Goal: Find specific page/section: Find specific page/section

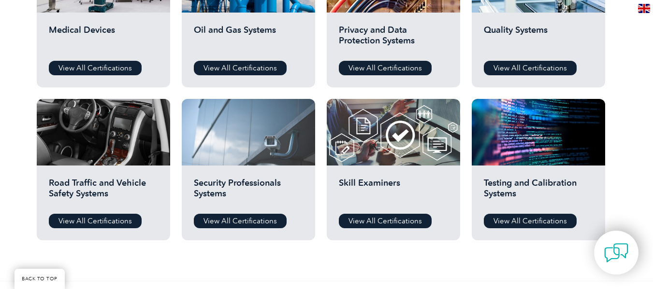
scroll to position [676, 0]
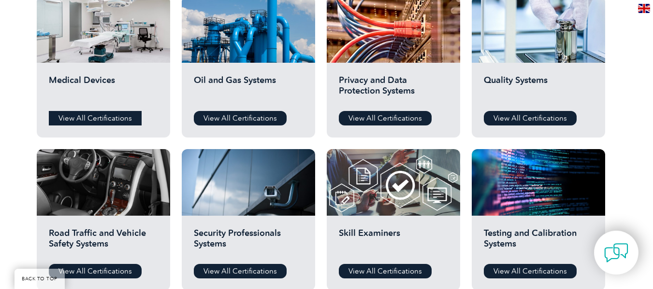
click at [111, 115] on link "View All Certifications" at bounding box center [95, 118] width 93 height 14
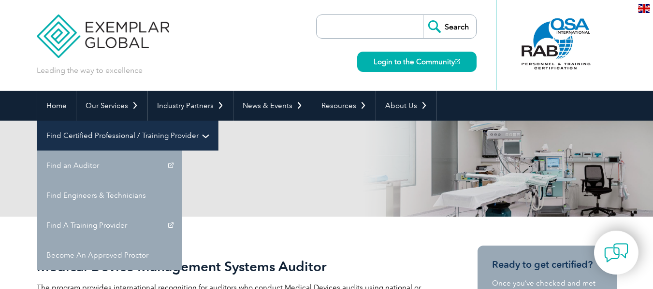
click at [218, 121] on link "Find Certified Professional / Training Provider" at bounding box center [127, 136] width 181 height 30
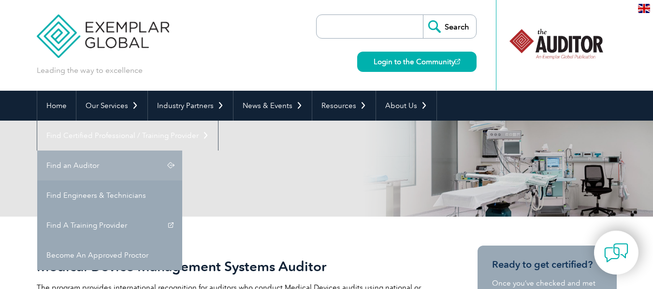
click at [182, 151] on link "Find an Auditor" at bounding box center [109, 166] width 145 height 30
